Goal: Task Accomplishment & Management: Complete application form

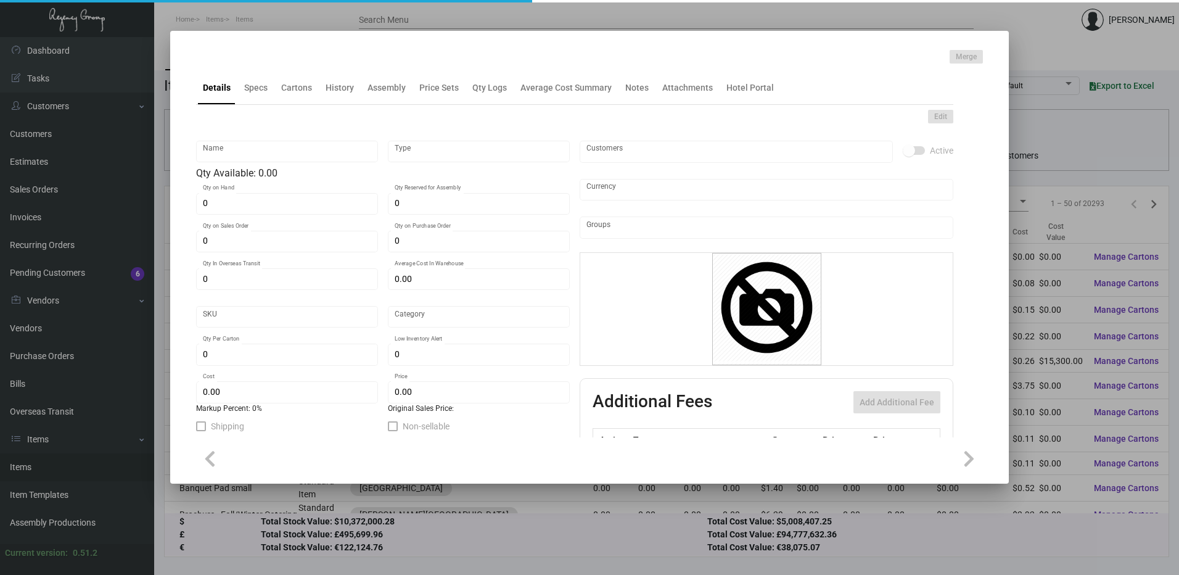
type input "Key Card"
type input "Inventory"
type input "2,000"
type input "10,000"
type input "$ 0.00"
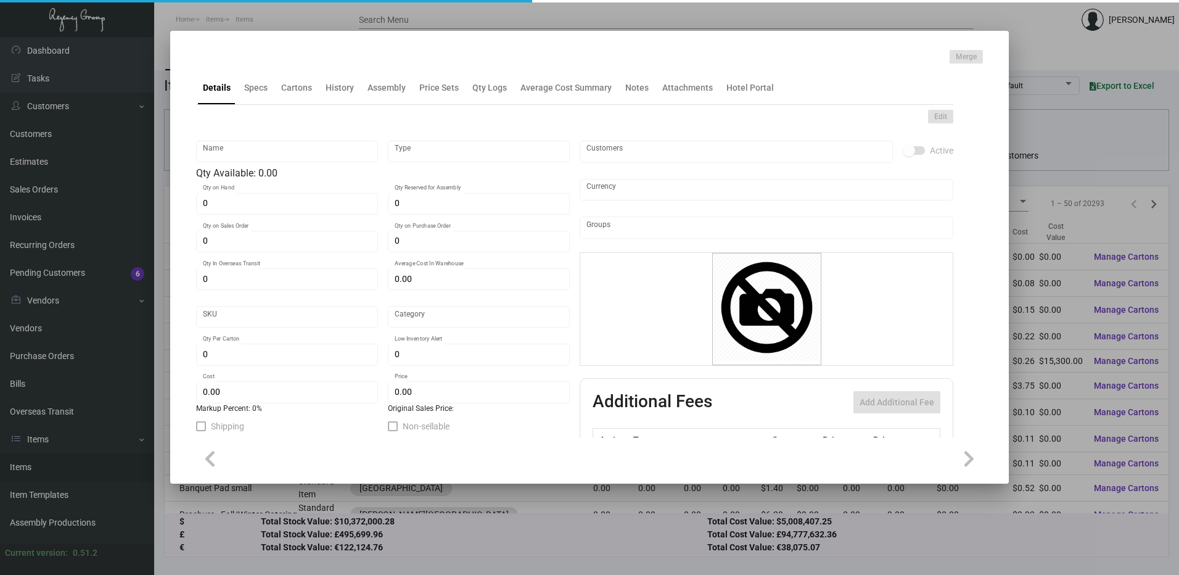
type input "FAIES-Key Card -96"
type input "Standard"
type input "1,000"
type input "$ 0.115"
type input "$ 0.195"
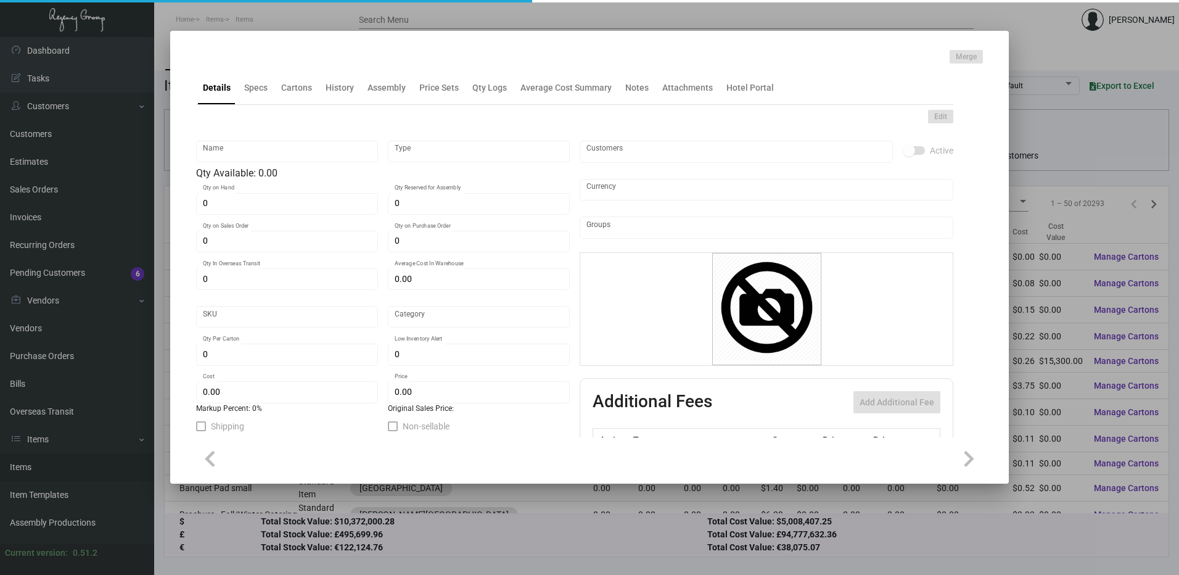
checkbox input "true"
type input "United States Dollar $"
type input "Key Card - Hyatt Place Fairbanks"
type input "Inventory"
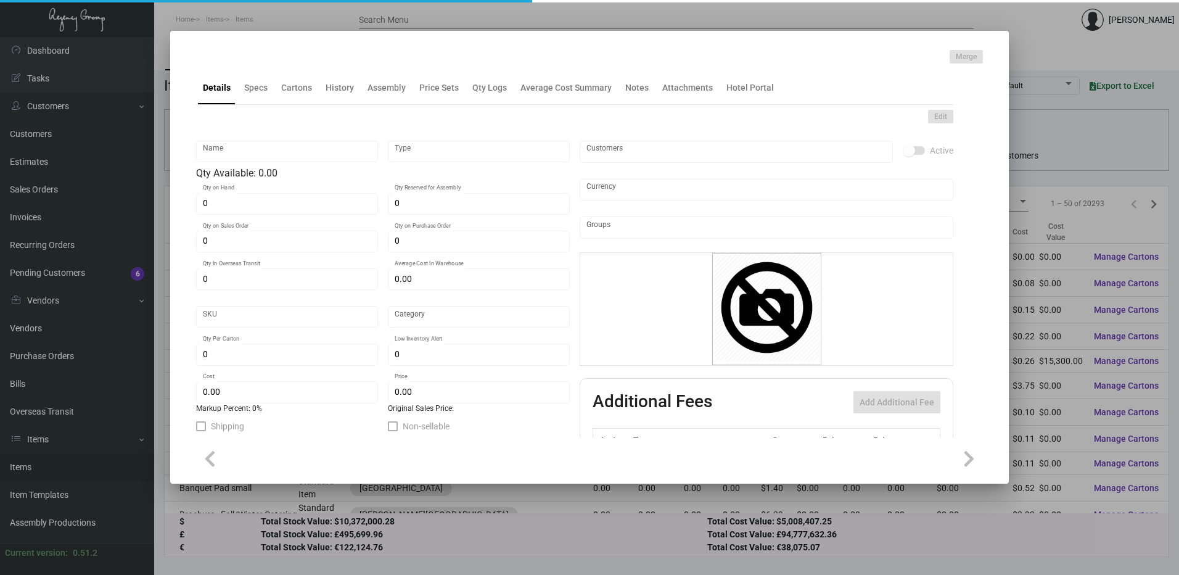
type input "6,000"
type input "$ 0.08"
type input "Overseas"
type input "1,000"
type input "$ 0.08"
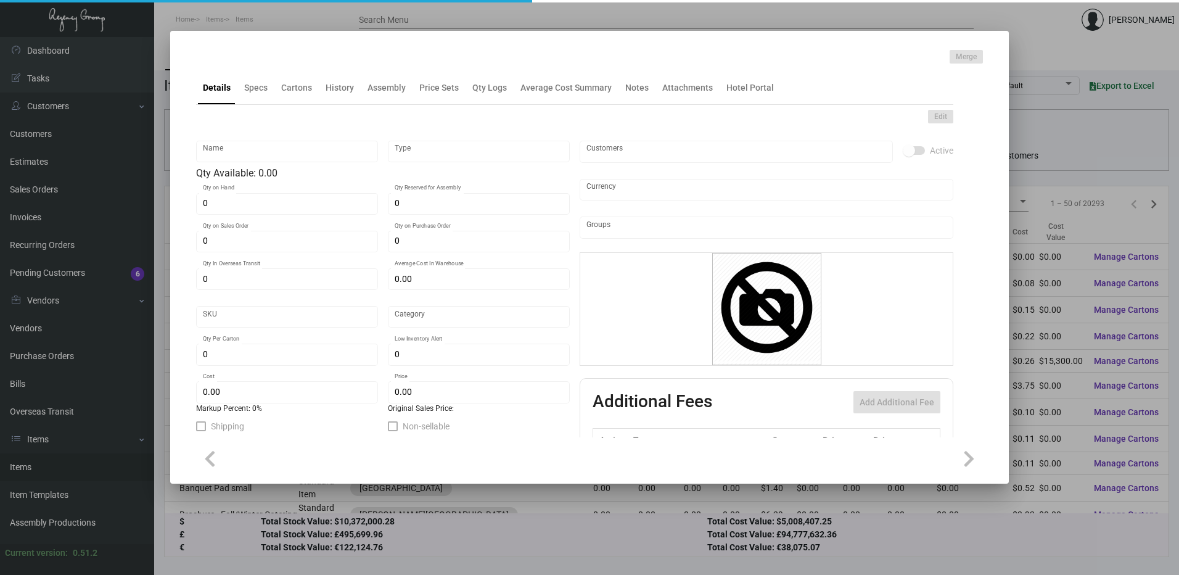
type input "$ 0.22"
checkbox input "true"
type input "United States Dollar $"
type input "Key Holder"
type input "Inventory"
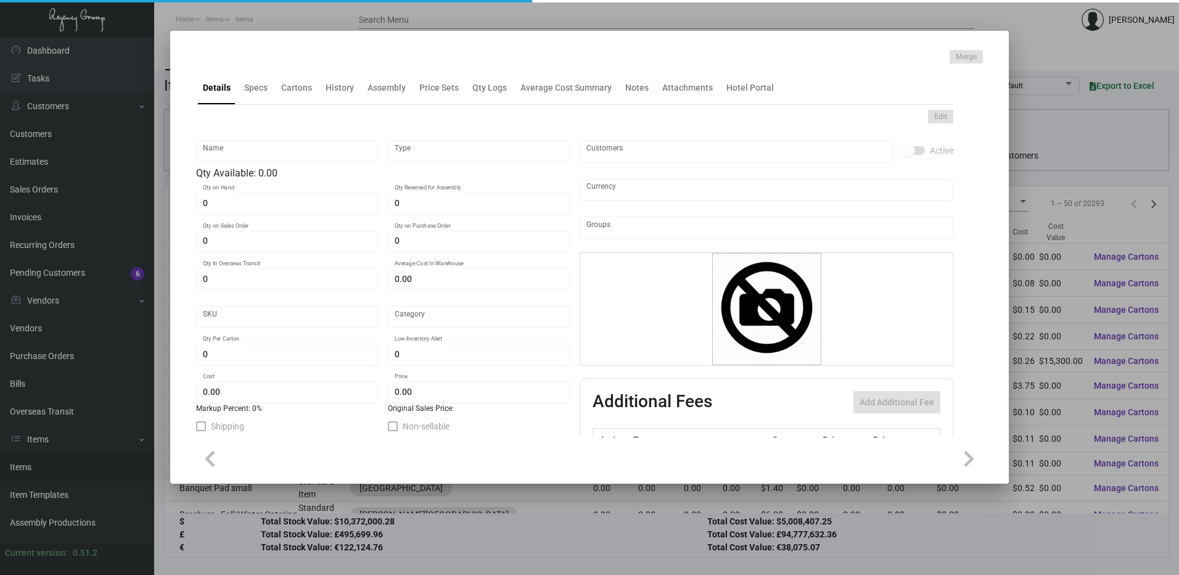
type input "$ 0.1831"
type input "2418"
type input "Standard"
type input "1,000"
type input "2,000"
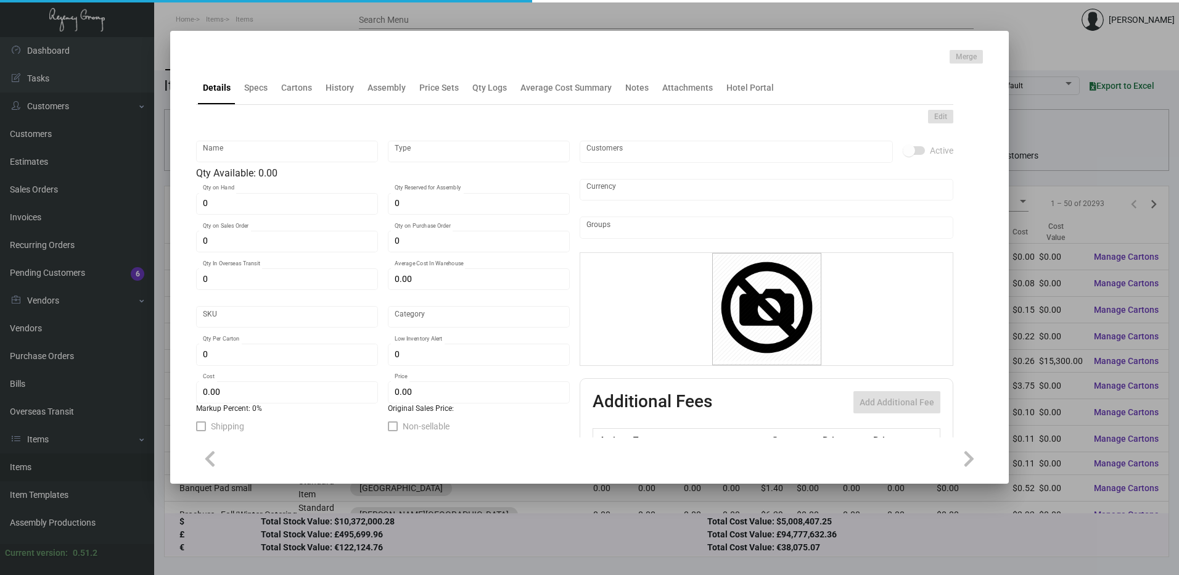
type input "$ 0.2267"
type input "$ 0.2099"
type textarea "Key Card Holder: flat size open is 4" x 9.88", #80 cougar natural cover stock, …"
checkbox input "true"
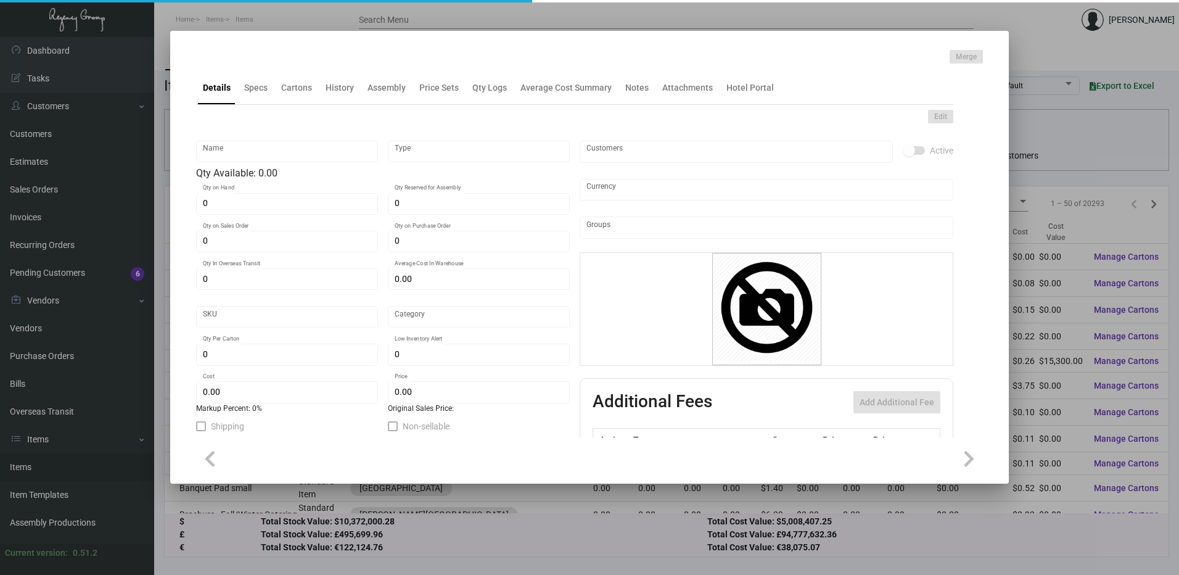
checkbox input "true"
type input "United States Dollar $"
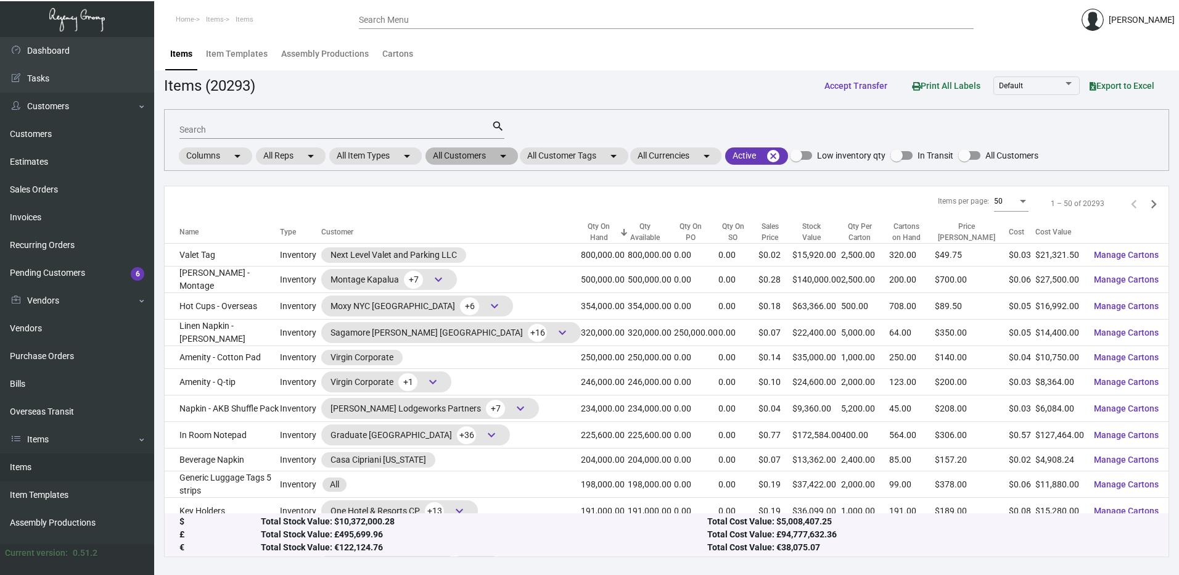
click at [458, 150] on mat-chip "All Customers arrow_drop_down" at bounding box center [472, 155] width 93 height 17
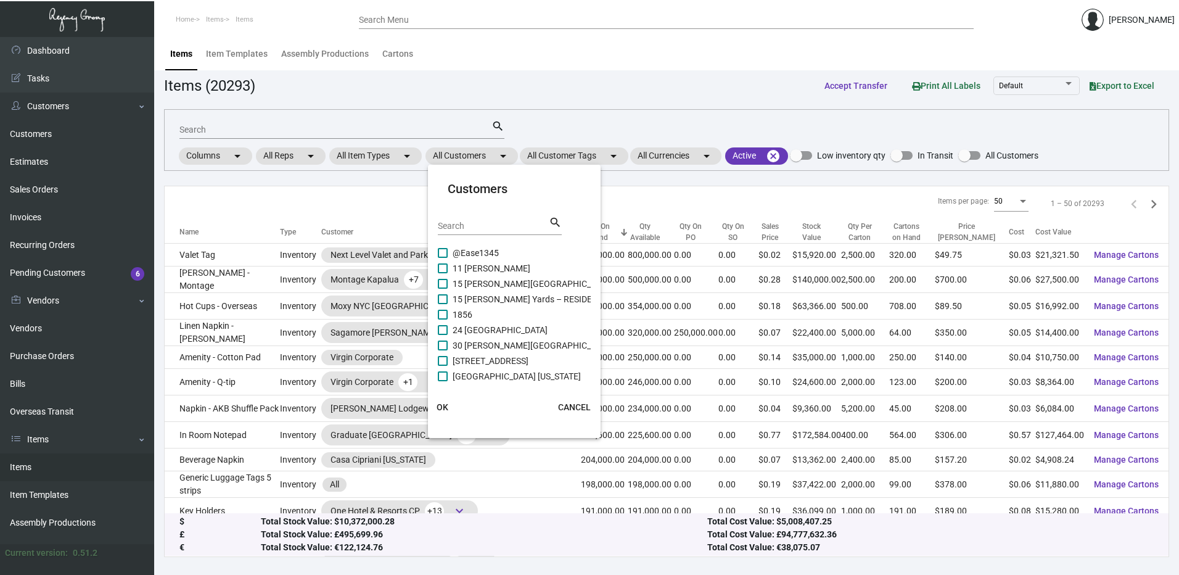
click at [468, 224] on input "Search" at bounding box center [493, 226] width 111 height 10
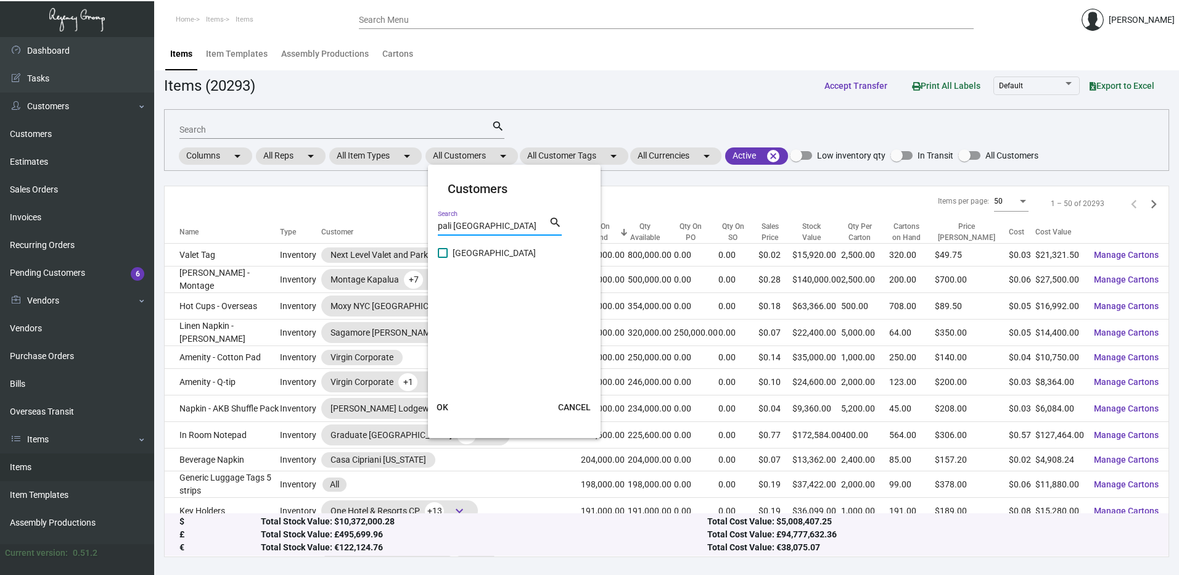
type input "pali silver lake"
click at [446, 252] on span at bounding box center [443, 253] width 10 height 10
click at [443, 258] on input "Pali Silver Lake" at bounding box center [442, 258] width 1 height 1
checkbox input "true"
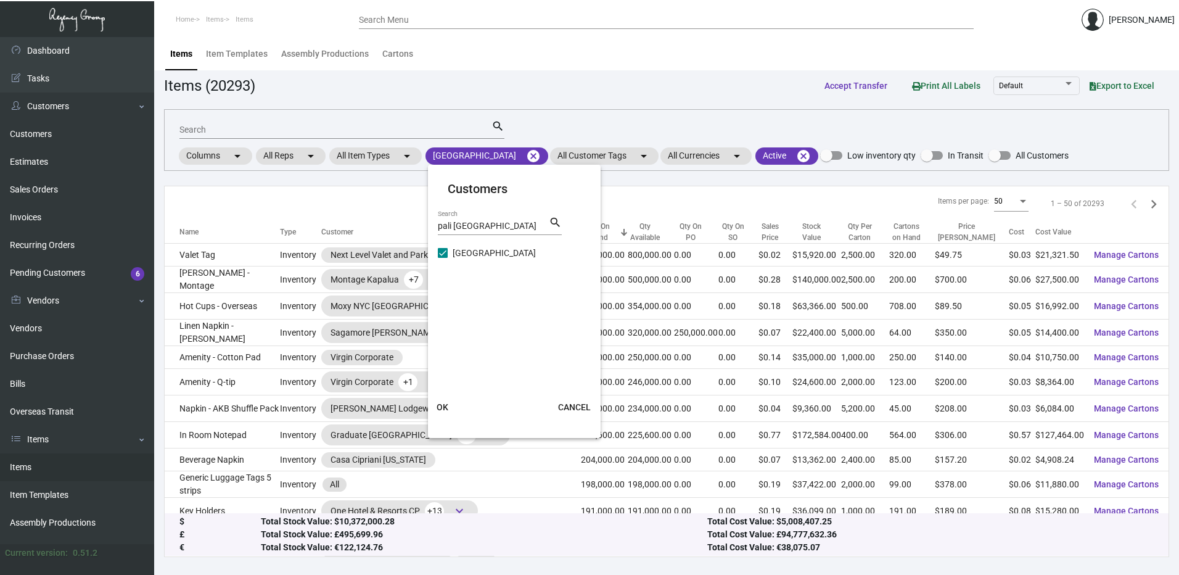
click at [448, 405] on span "OK" at bounding box center [443, 407] width 12 height 10
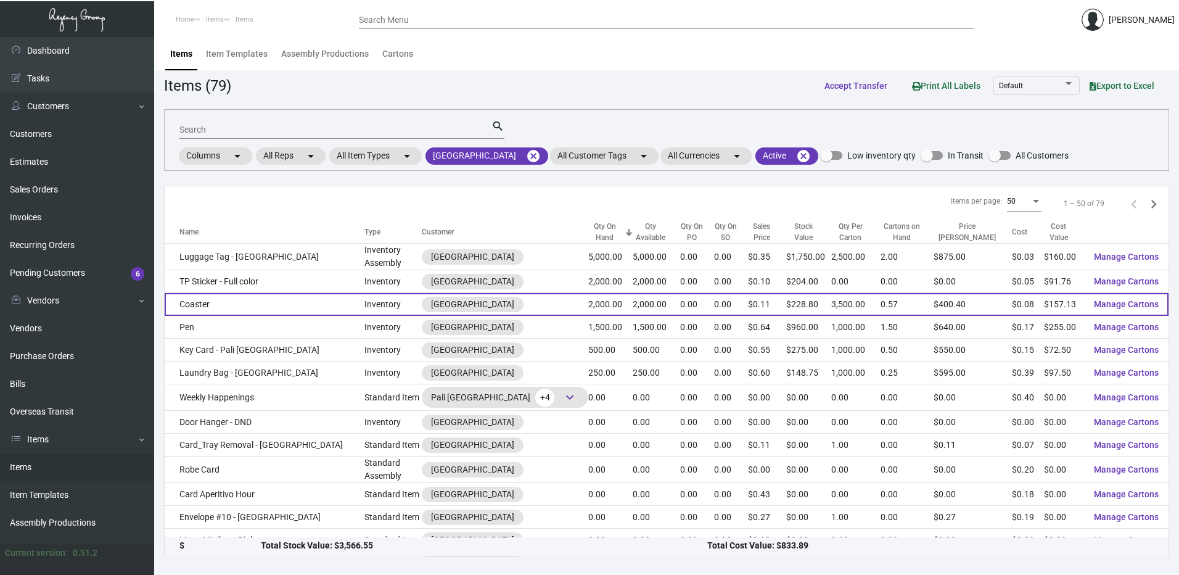
click at [264, 308] on td "Coaster" at bounding box center [265, 304] width 200 height 23
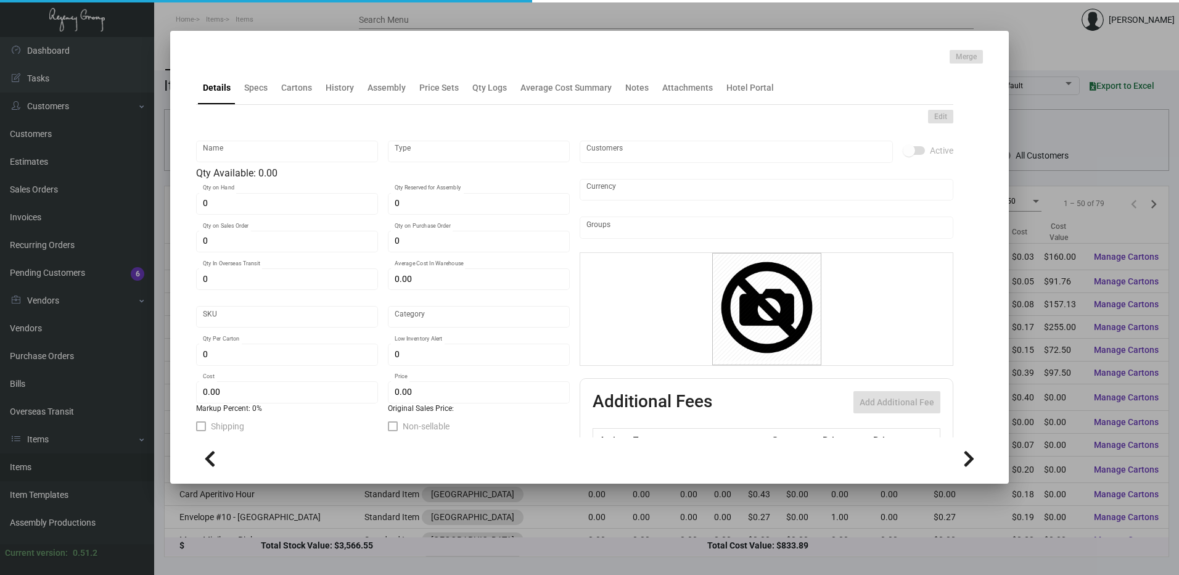
type input "Coaster"
type input "Inventory"
type input "2,000"
type input "$ 0.00"
type input "78355-Coaster-54"
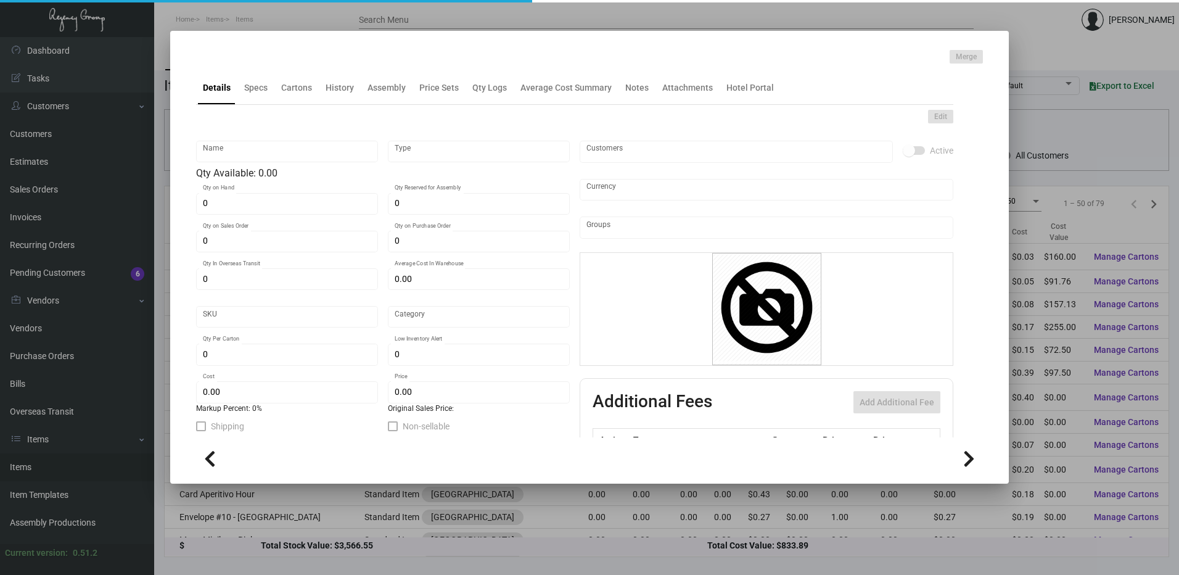
type input "Standard"
type input "3,500"
type input "$ 0.07856"
type input "$ 0.1144"
checkbox input "true"
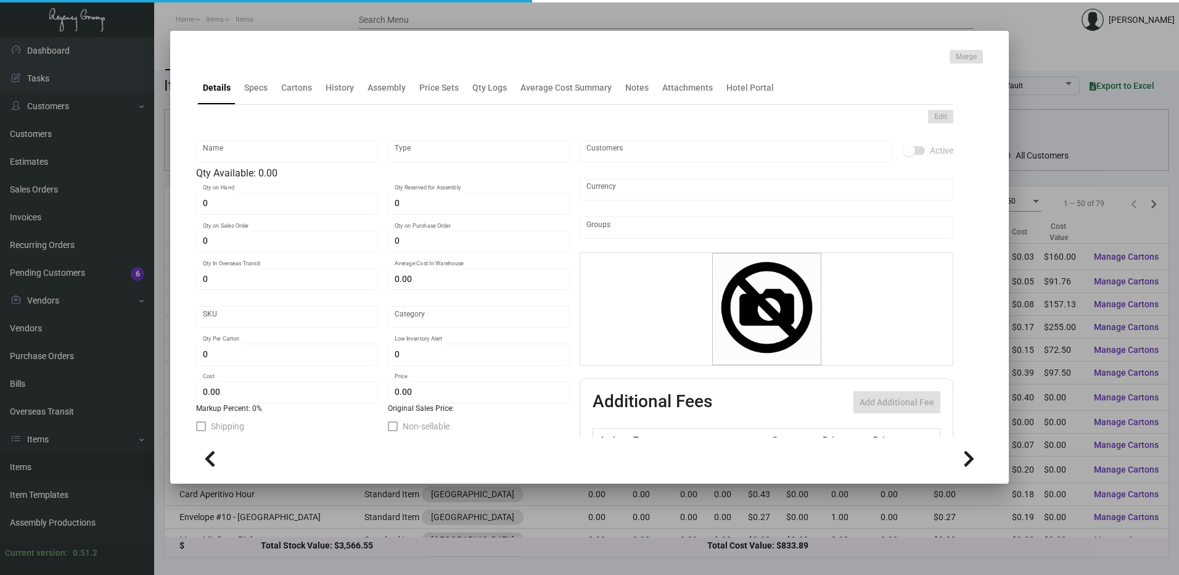
checkbox input "true"
type input "United States Dollar $"
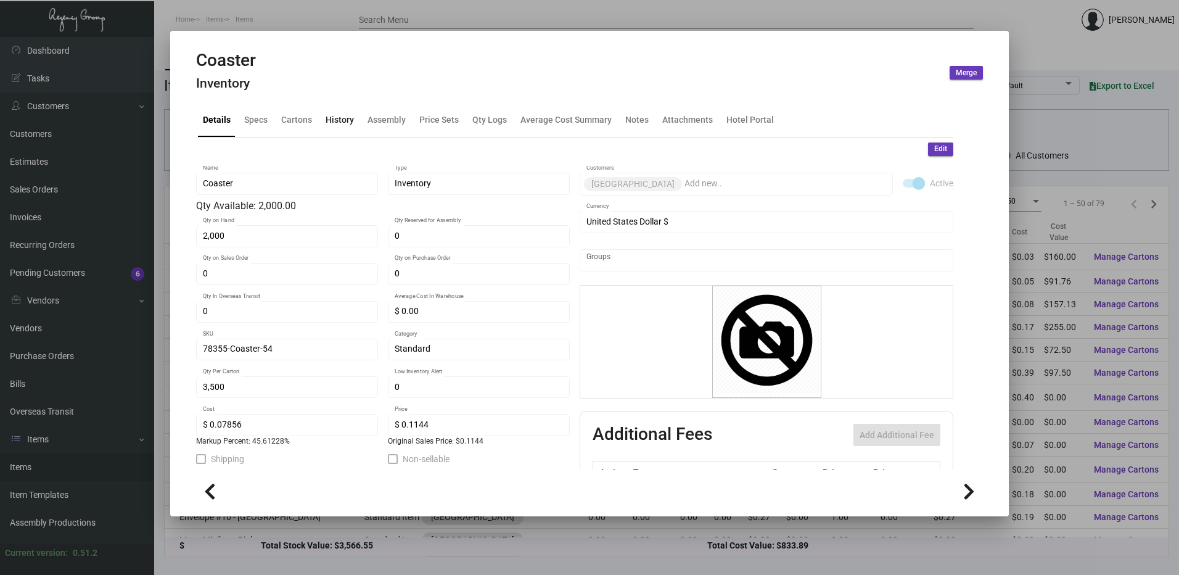
click at [339, 120] on div "History" at bounding box center [340, 119] width 28 height 13
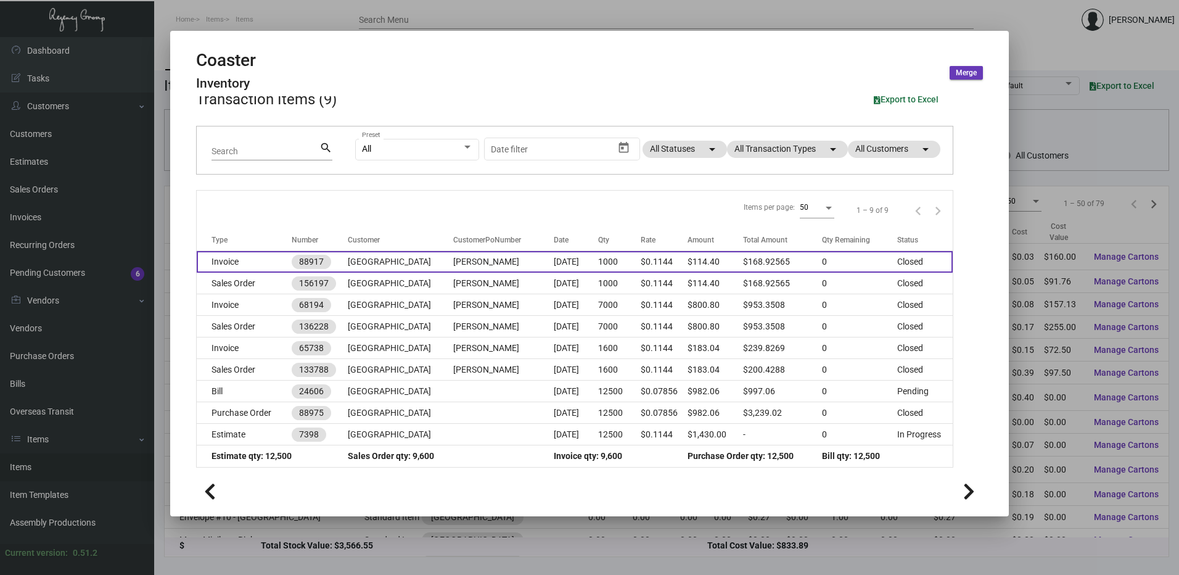
scroll to position [67, 0]
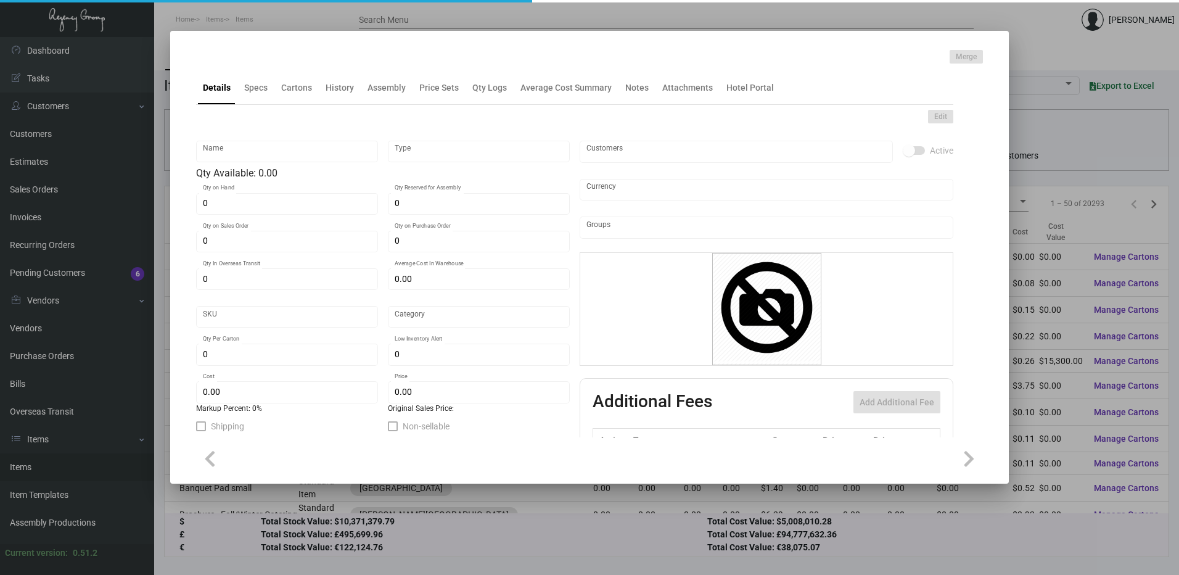
type input "Key Card -Envelope"
type input "Inventory"
type input "$ 0.92785"
type input "FSM889-Key Holder-59"
type input "Standard"
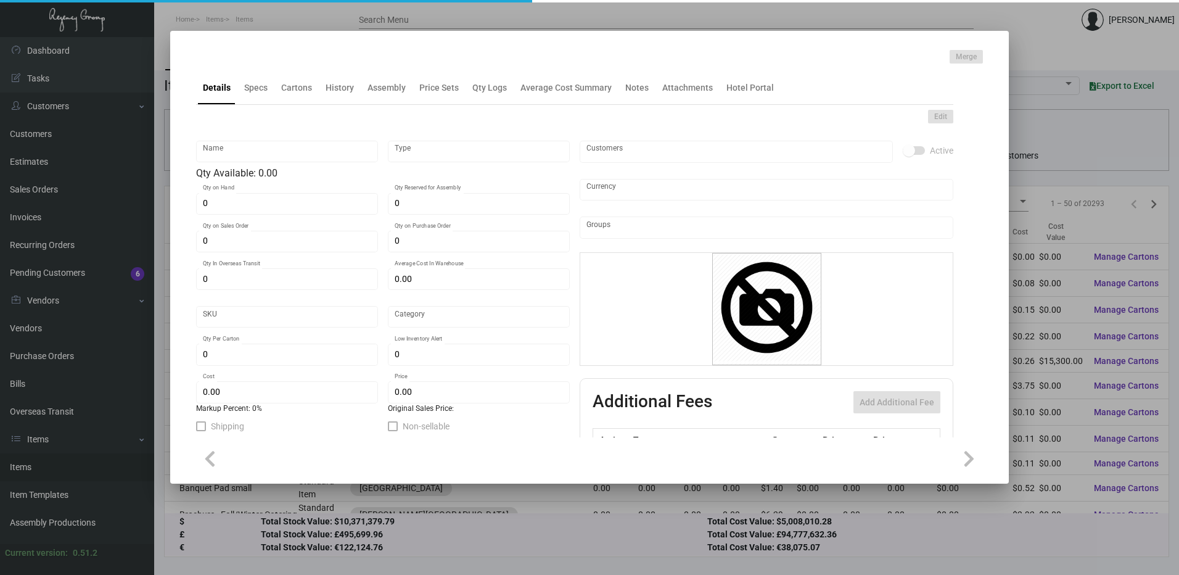
type input "$ 0.18557"
type input "$ 0.32"
checkbox input "true"
type input "United States Dollar $"
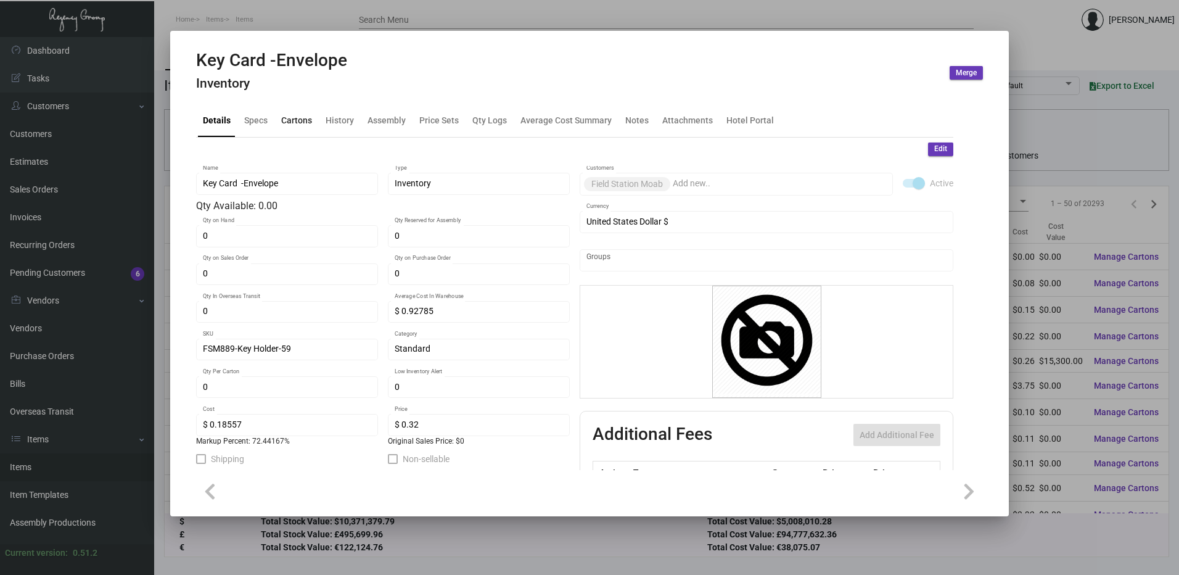
click at [300, 115] on div "Cartons" at bounding box center [296, 119] width 31 height 13
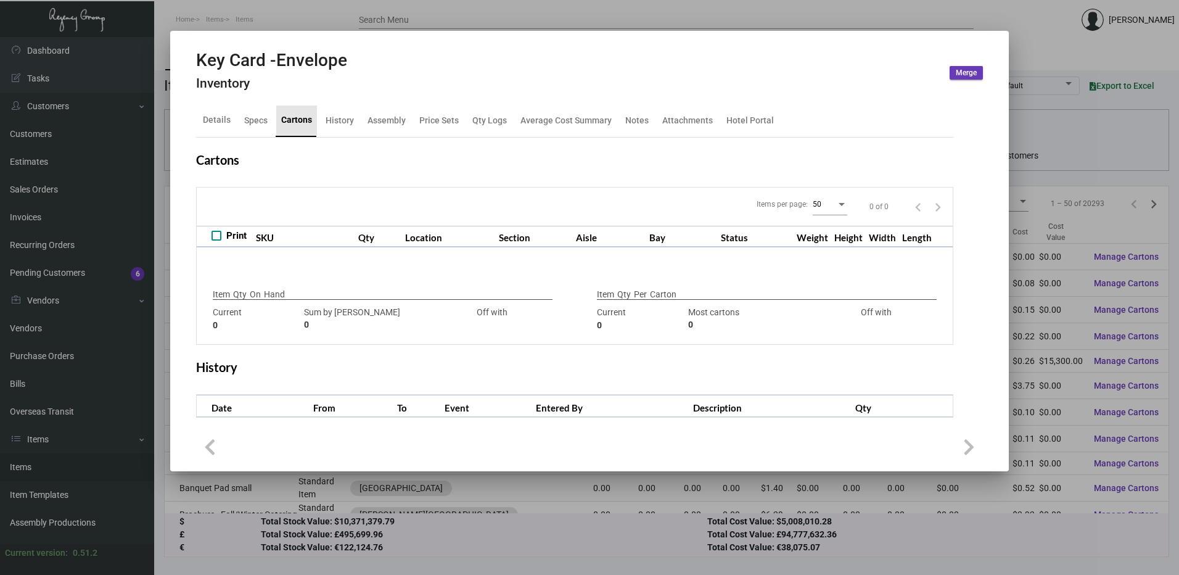
checkbox input "true"
type input "0"
type input "2000"
type input "-2000"
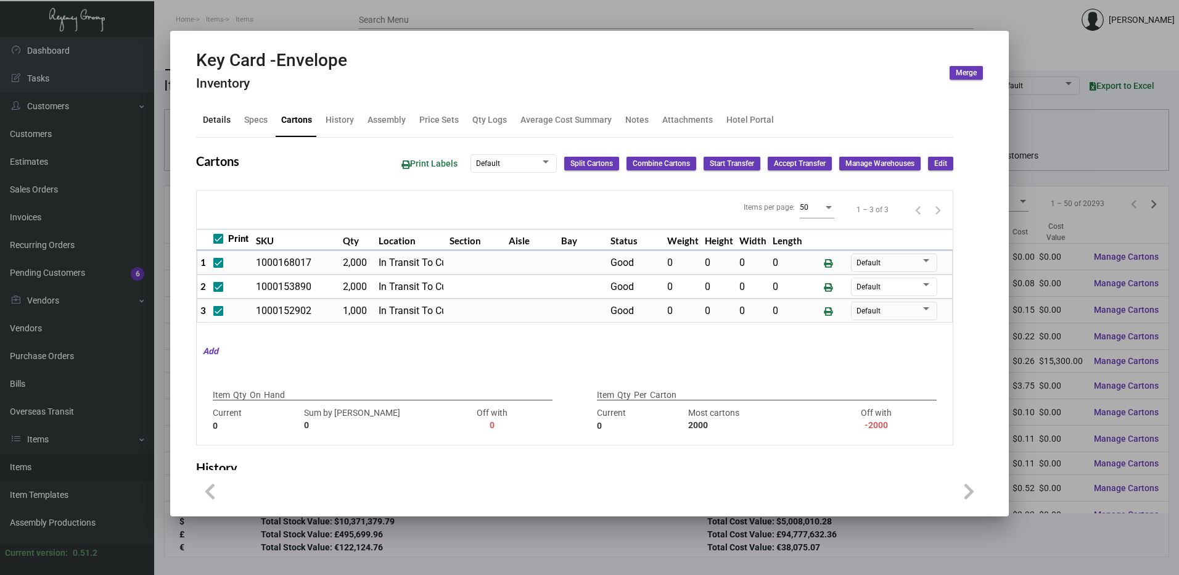
click at [224, 125] on div "Details" at bounding box center [217, 119] width 28 height 13
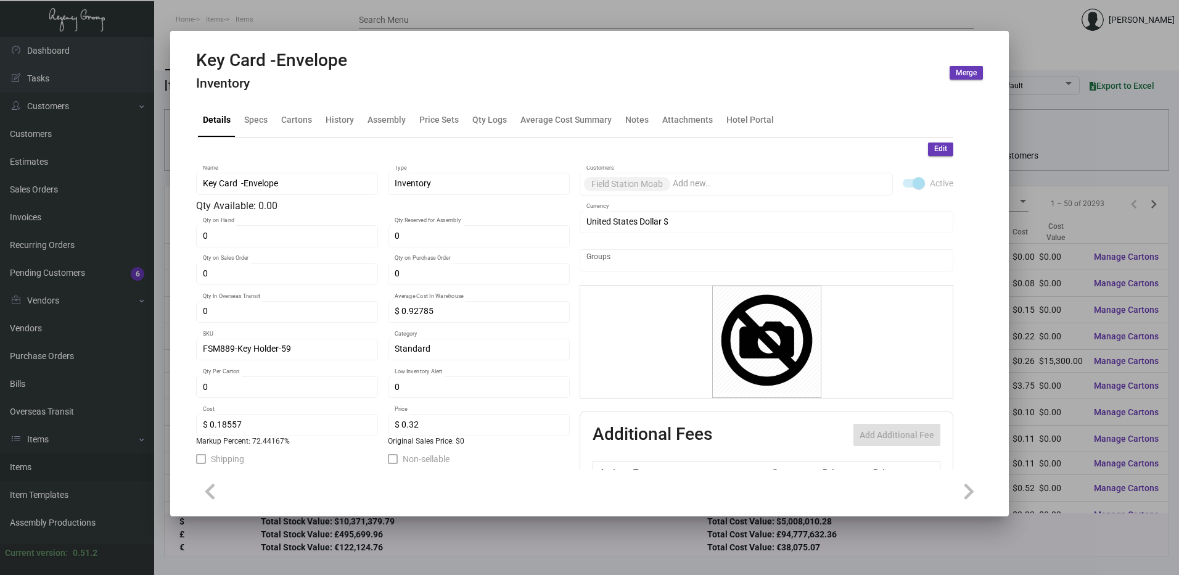
click at [368, 6] on div at bounding box center [589, 287] width 1179 height 575
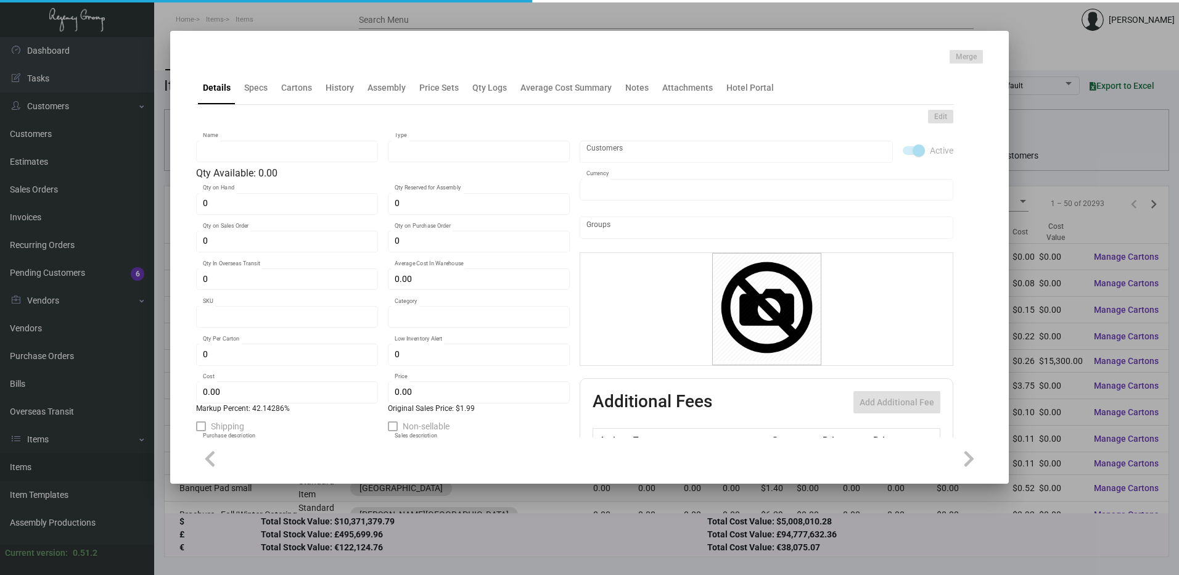
type input "HSKP / Maintenance Door Hanger"
type input "Inventory"
type input "$ 0.00"
type input "1254"
type input "Standard"
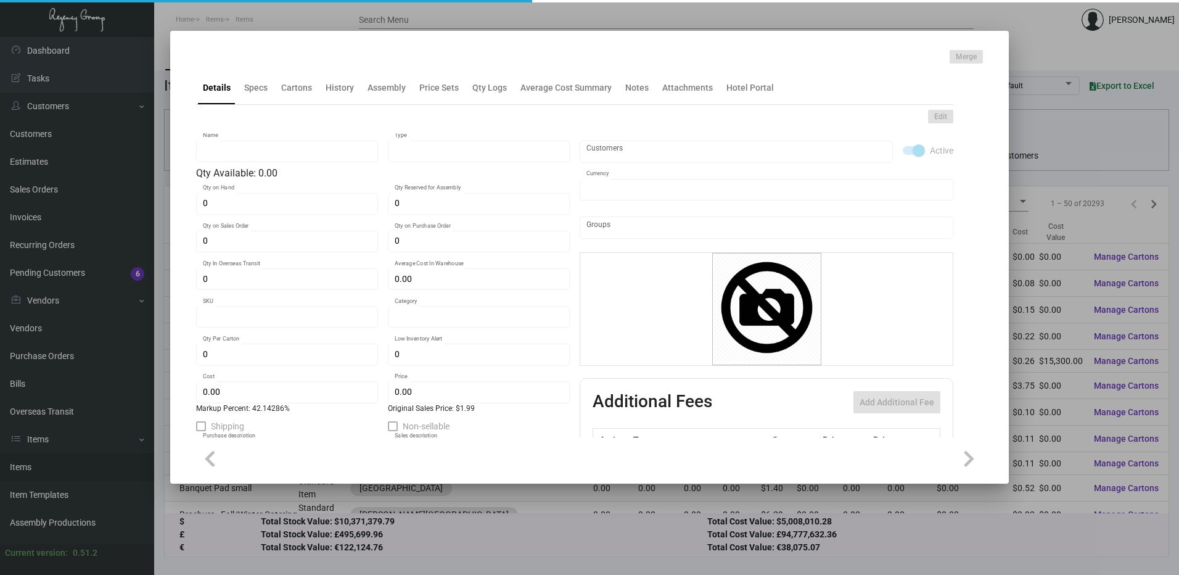
type input "50"
type input "$ 1.40"
type input "$ 1.99"
type textarea "HSKP / Maintenance Door Hanger: size 3.50” x 8”, #30 mill white gloss laminated…"
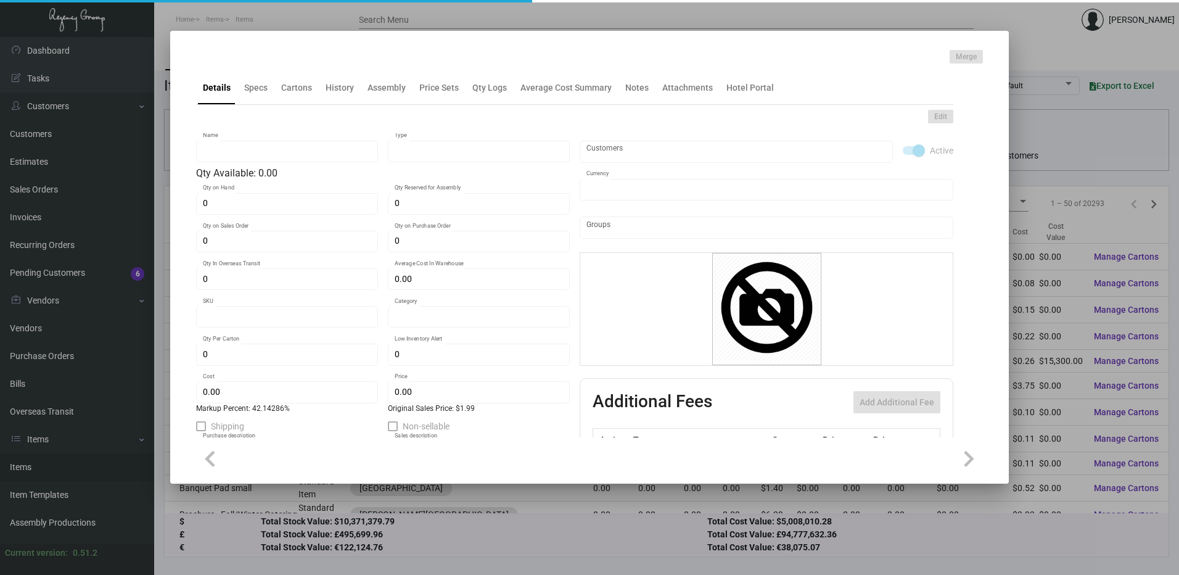
type textarea "HSKP / Maintenance Door Hanger: size 3.50” x 8”, #30 mill white gloss laminated…"
checkbox input "true"
type input "United States Dollar $"
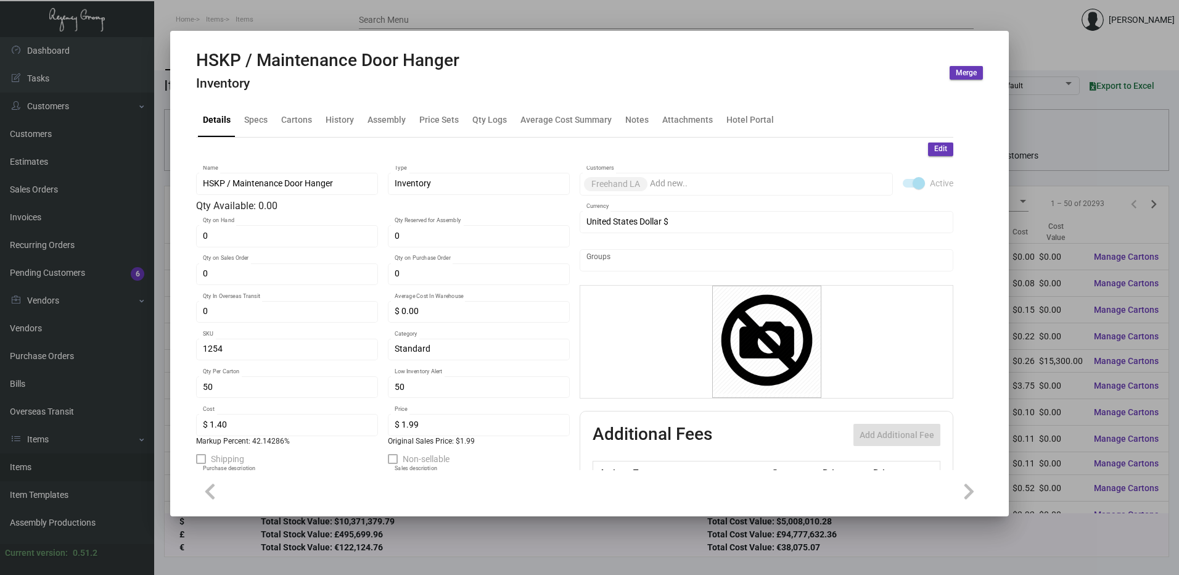
click at [319, 125] on div "Details Specs Cartons History Assembly Price Sets Qty Logs Average Cost Summary…" at bounding box center [574, 120] width 757 height 33
click at [281, 126] on div "Cartons" at bounding box center [296, 119] width 31 height 13
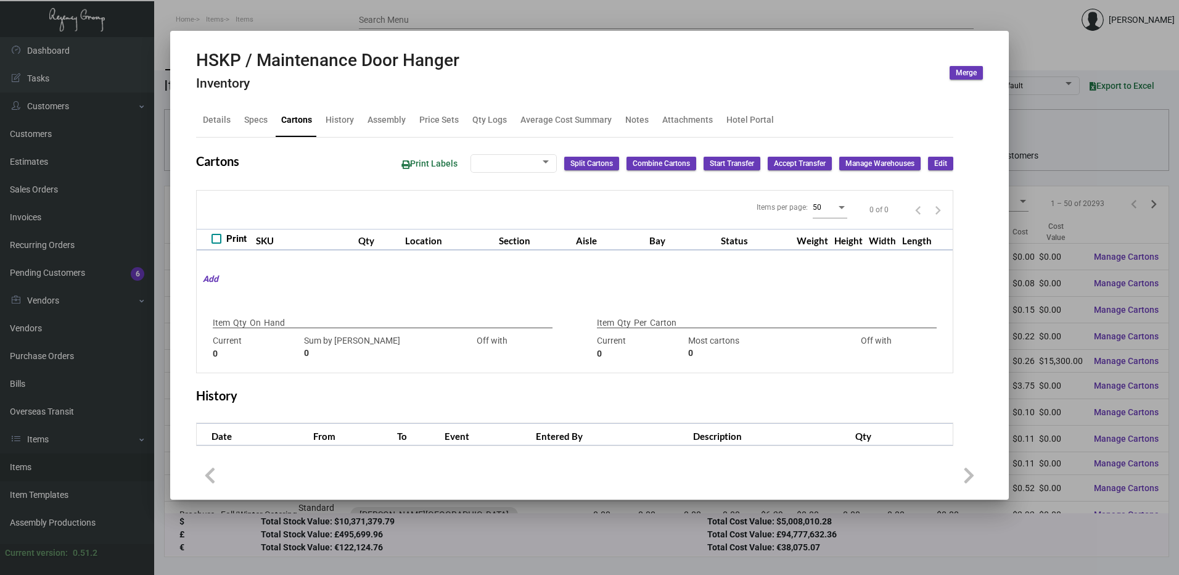
type input "0"
type input "50"
type input "151"
type input "-101"
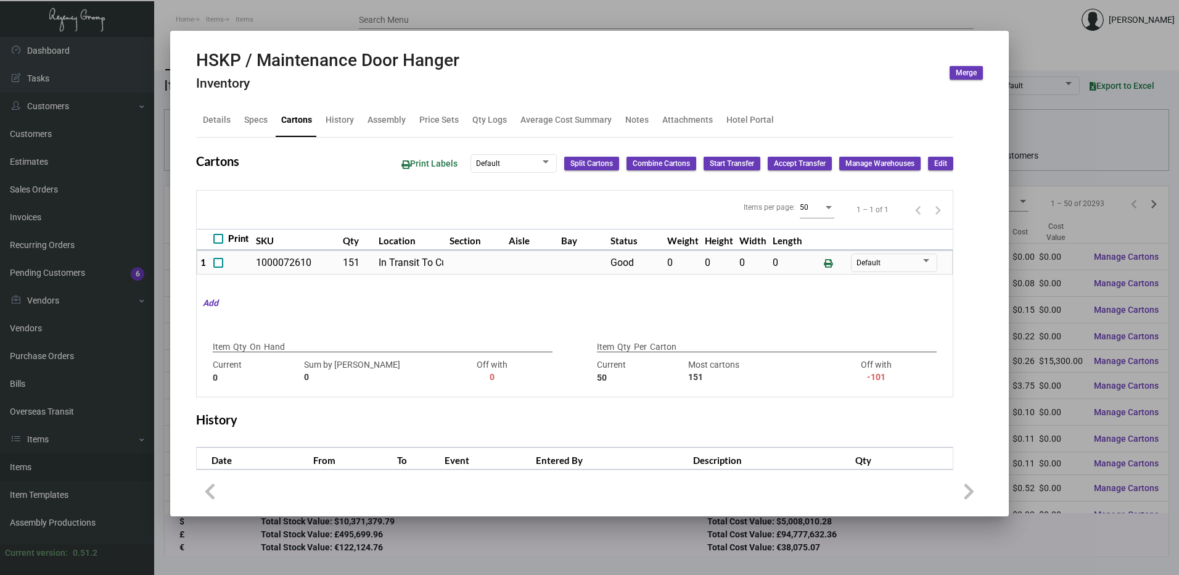
click at [943, 24] on div at bounding box center [589, 287] width 1179 height 575
